Goal: Information Seeking & Learning: Learn about a topic

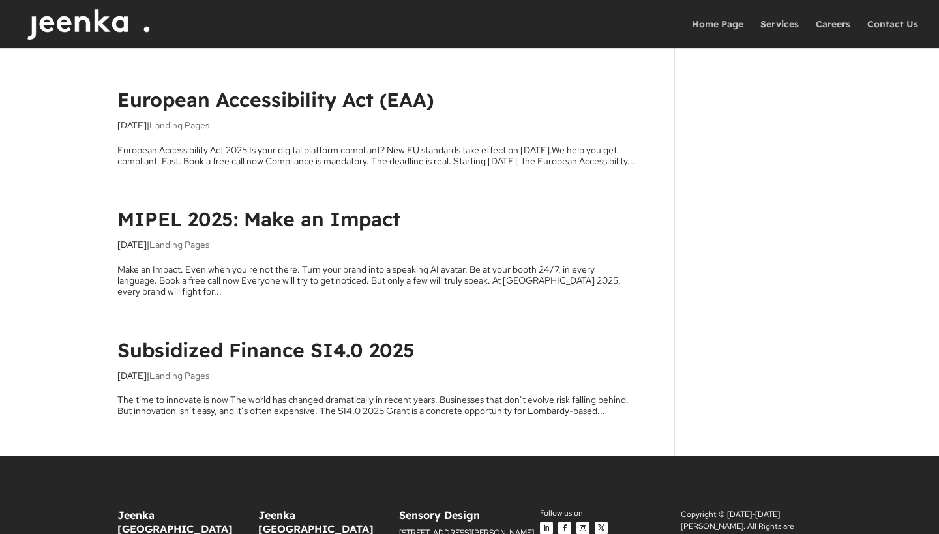
click at [276, 224] on link "MIPEL 2025: Make an Impact" at bounding box center [258, 219] width 283 height 25
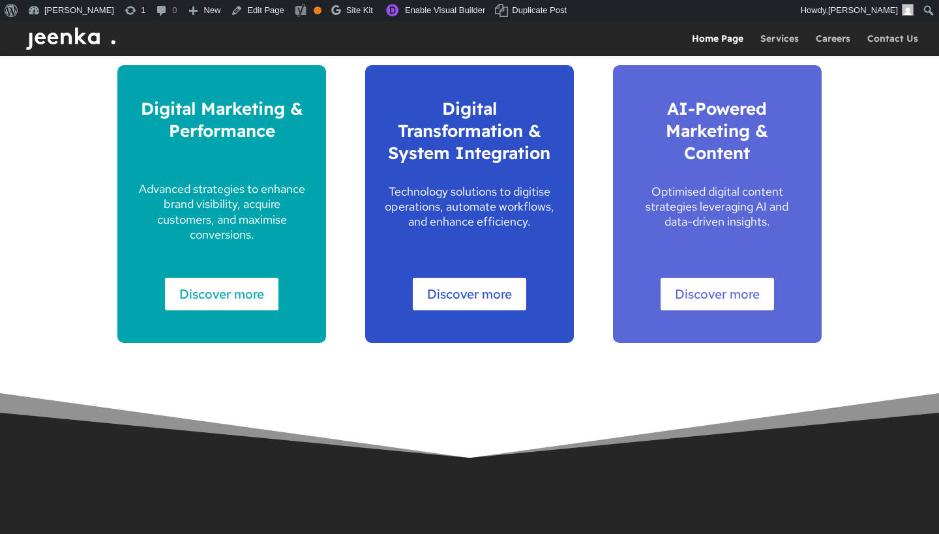
scroll to position [1784, 0]
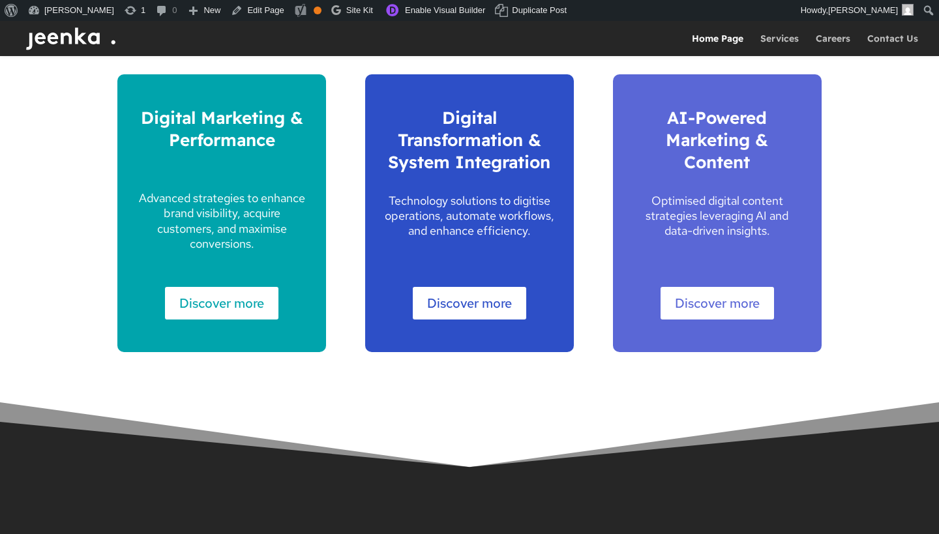
click at [483, 300] on link "Discover more" at bounding box center [469, 303] width 113 height 33
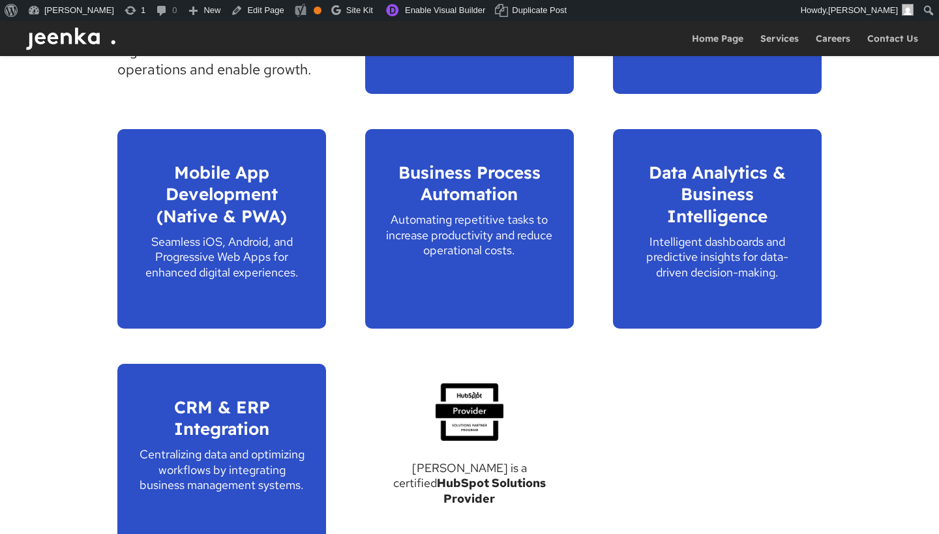
scroll to position [897, 0]
